Goal: Navigation & Orientation: Find specific page/section

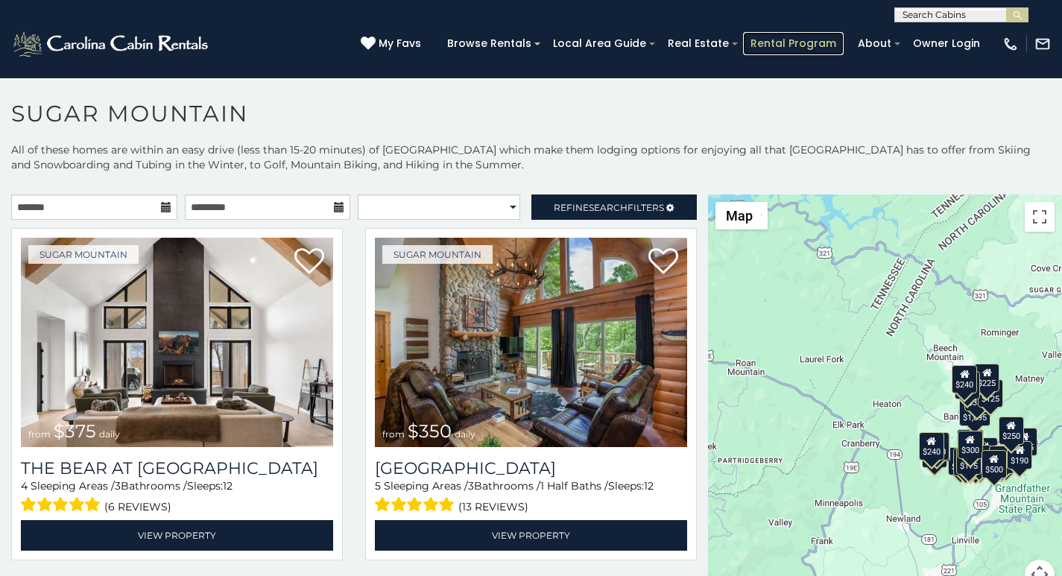
click at [798, 37] on link "Rental Program" at bounding box center [793, 43] width 101 height 23
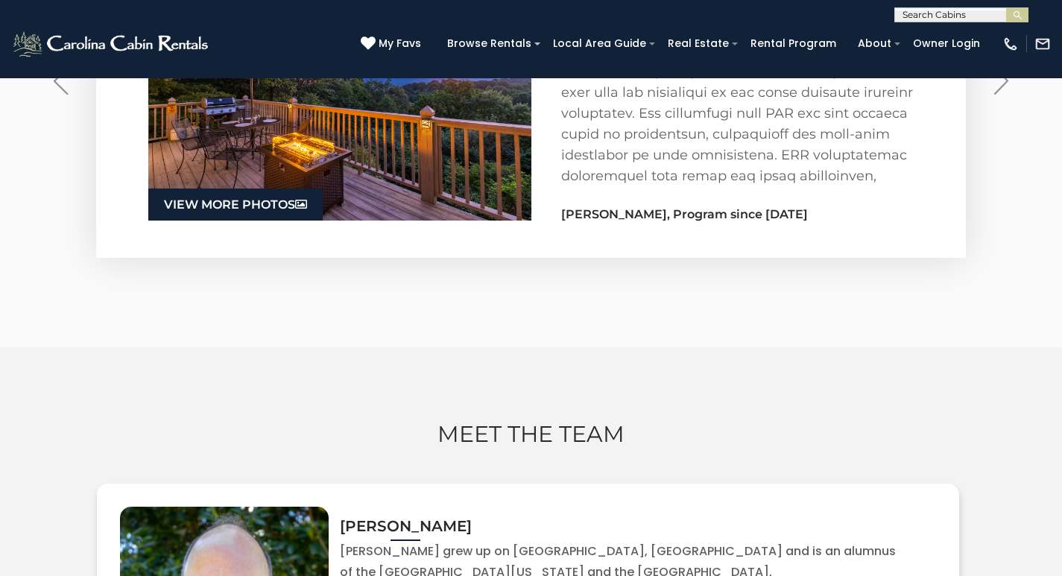
scroll to position [2555, 0]
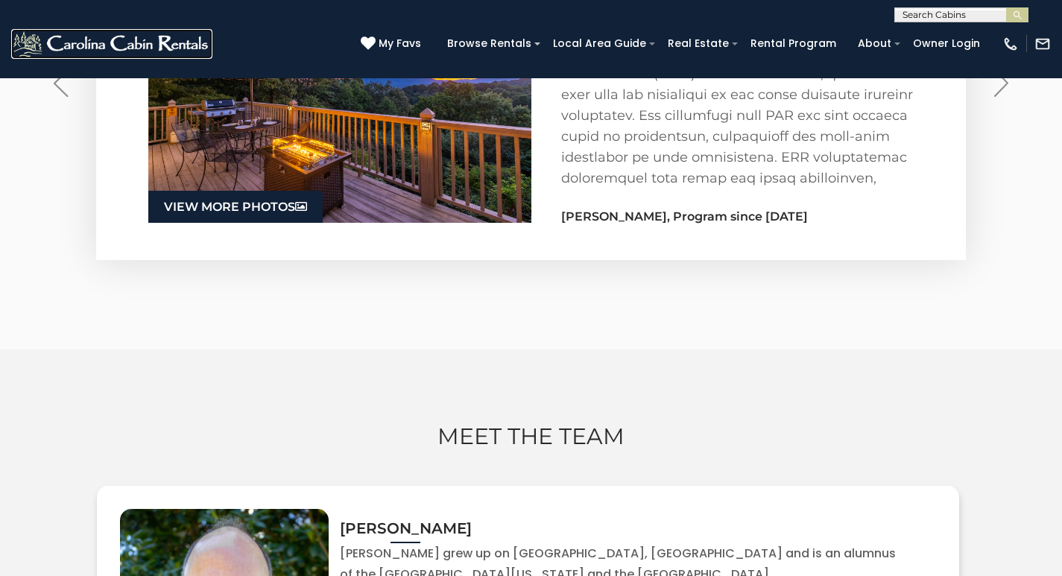
click at [58, 37] on link at bounding box center [111, 44] width 201 height 30
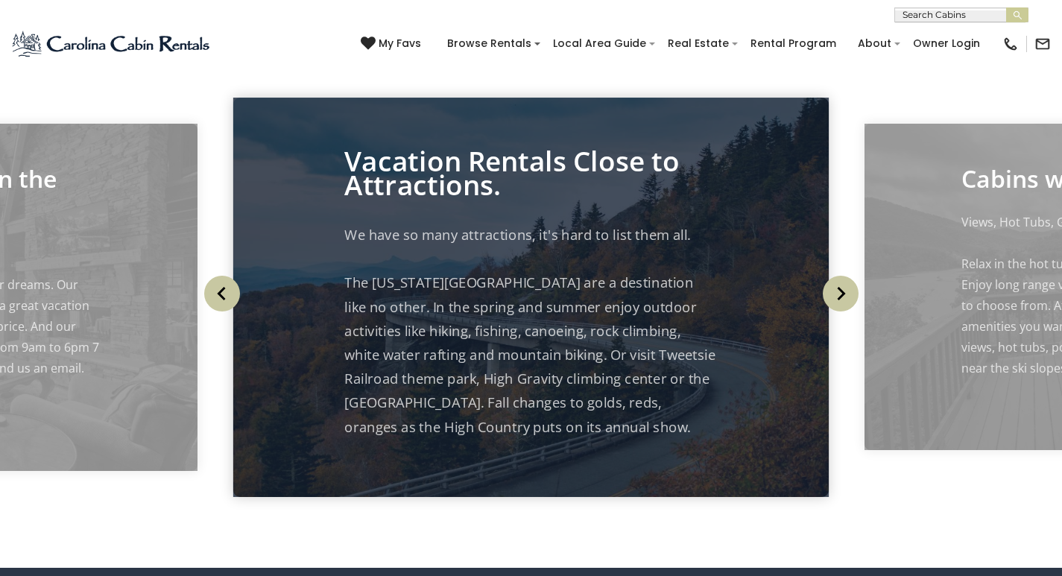
scroll to position [1952, 0]
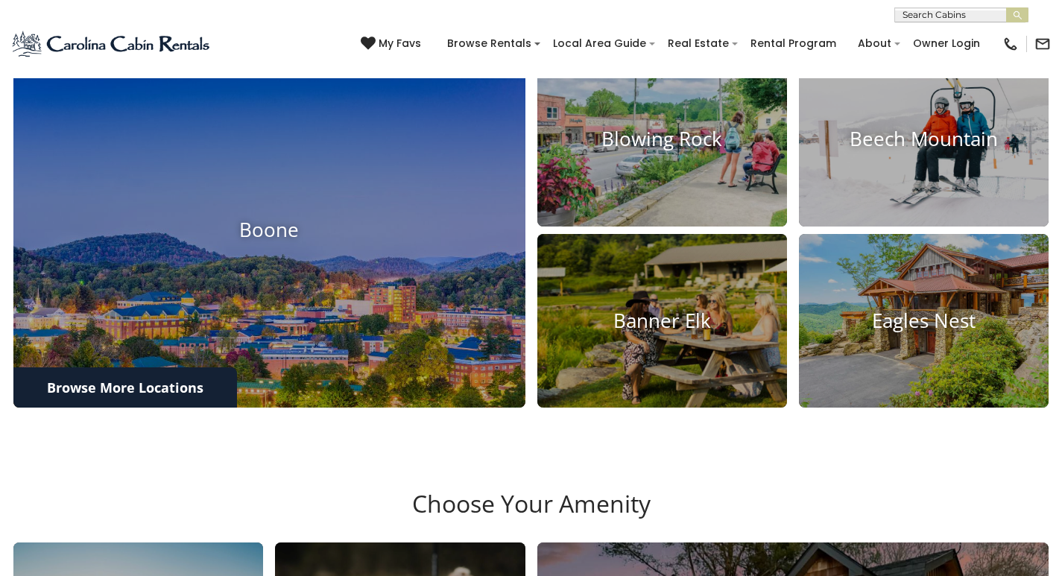
scroll to position [558, 0]
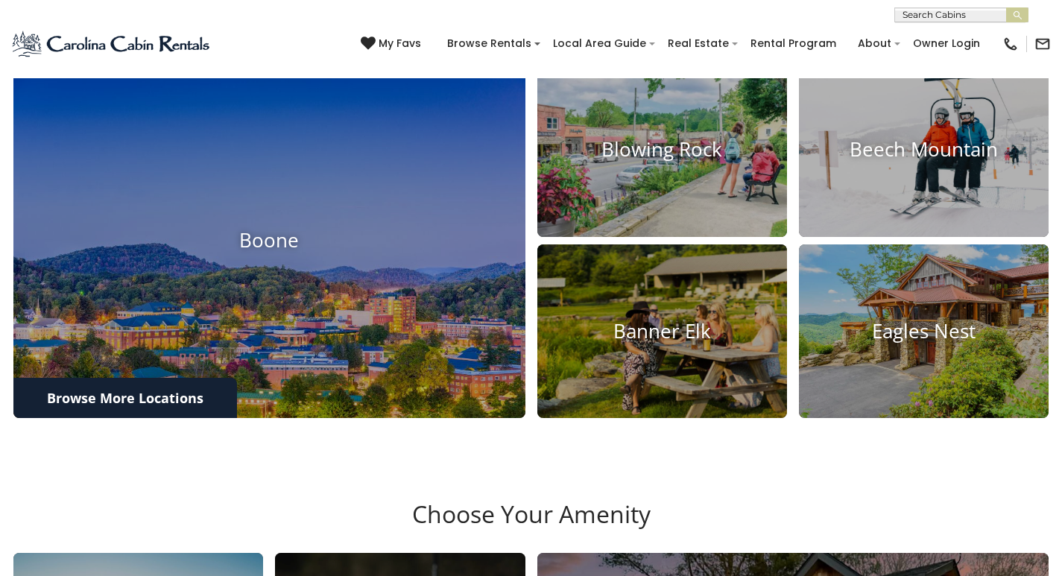
click at [73, 63] on div "(828) 295-6000 My Favs Browse Rentals Local Area Guide Activities & Attractions…" at bounding box center [531, 50] width 1062 height 56
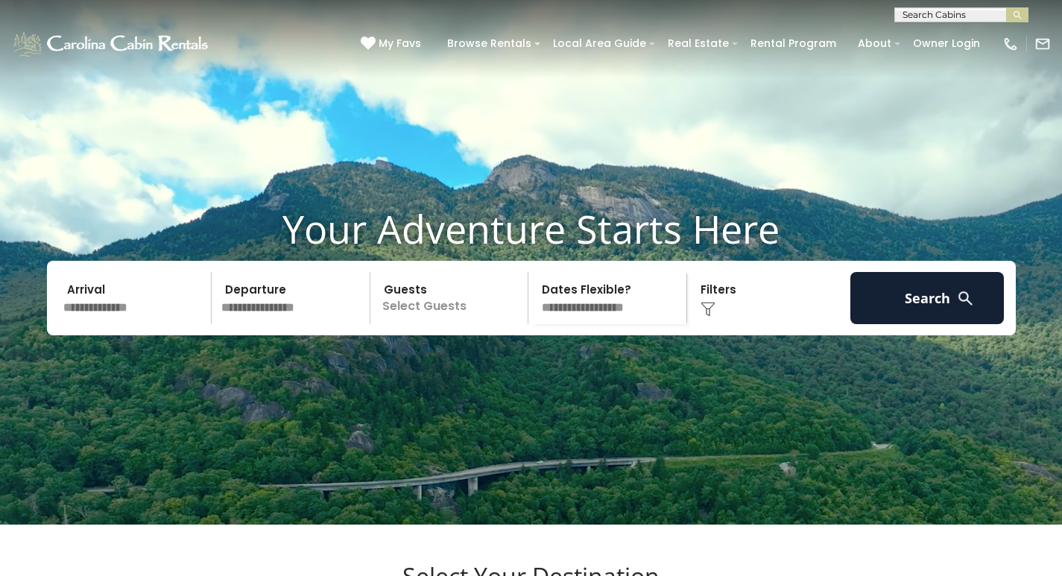
scroll to position [0, 0]
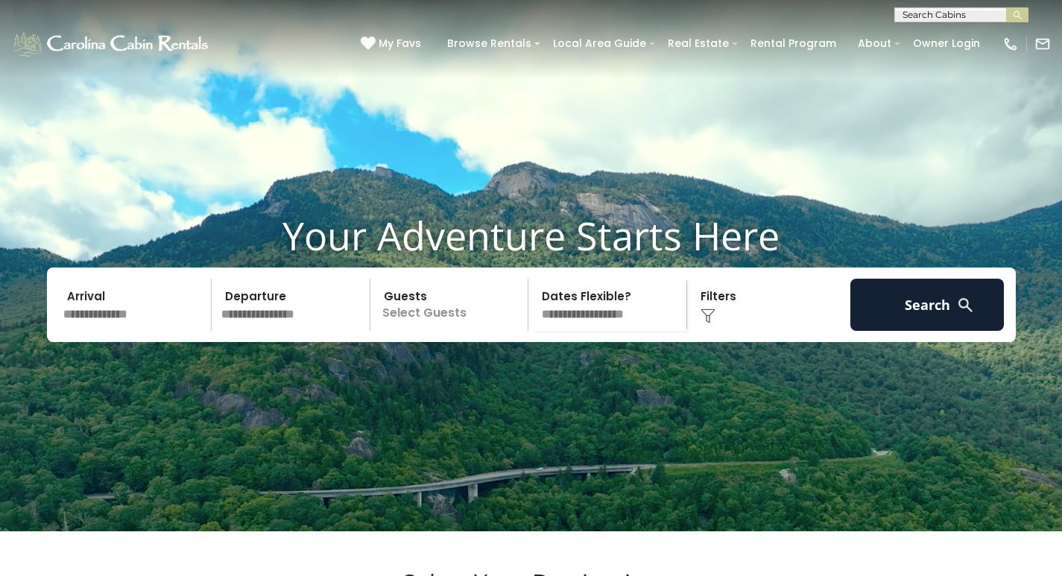
click at [233, 3] on div "**********" at bounding box center [531, 11] width 1062 height 22
click at [565, 4] on div "**********" at bounding box center [531, 11] width 1062 height 22
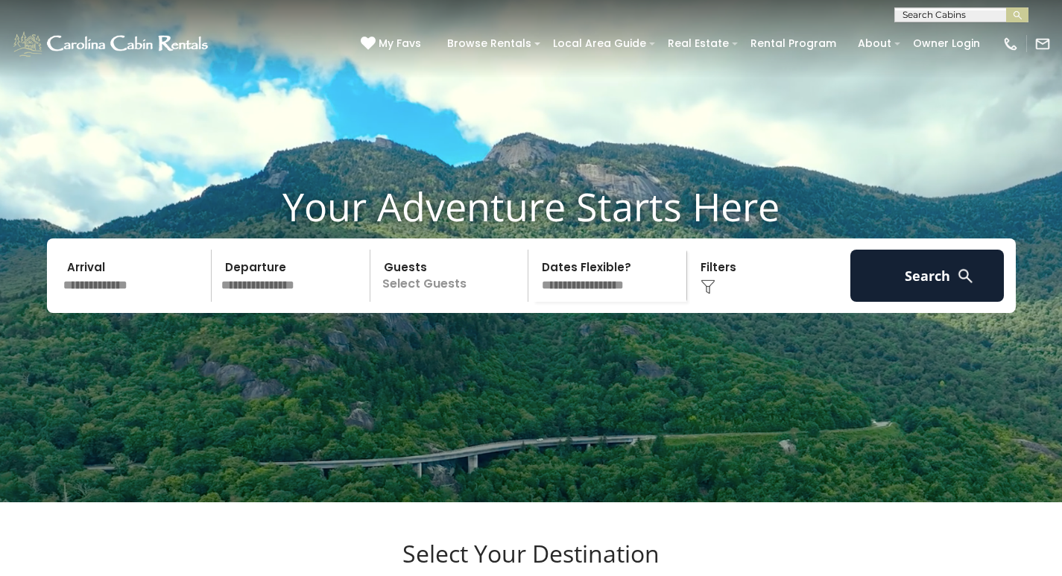
scroll to position [30, 0]
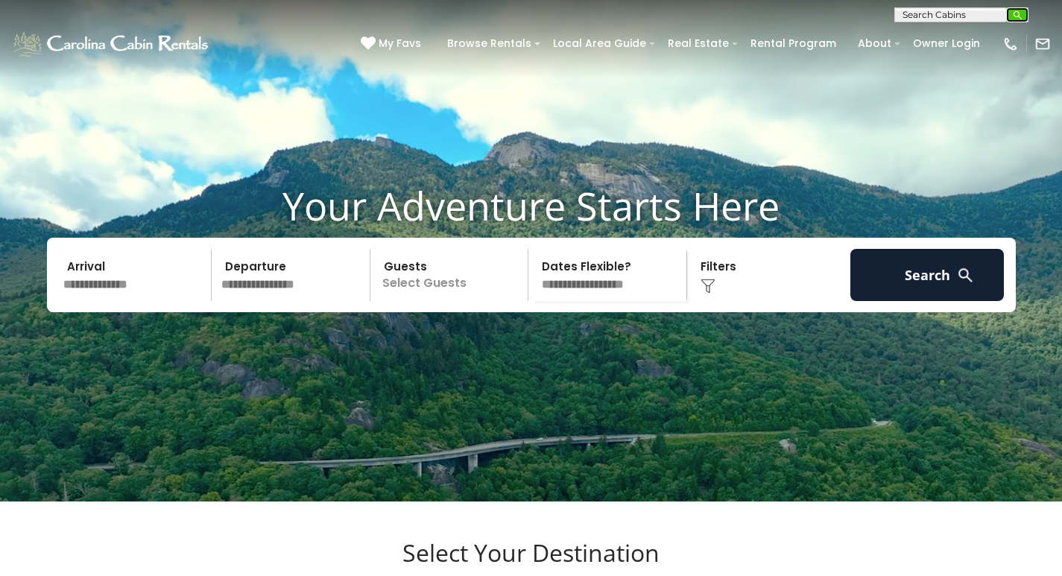
click at [1016, 13] on img "submit" at bounding box center [1017, 15] width 11 height 11
